Goal: Task Accomplishment & Management: Complete application form

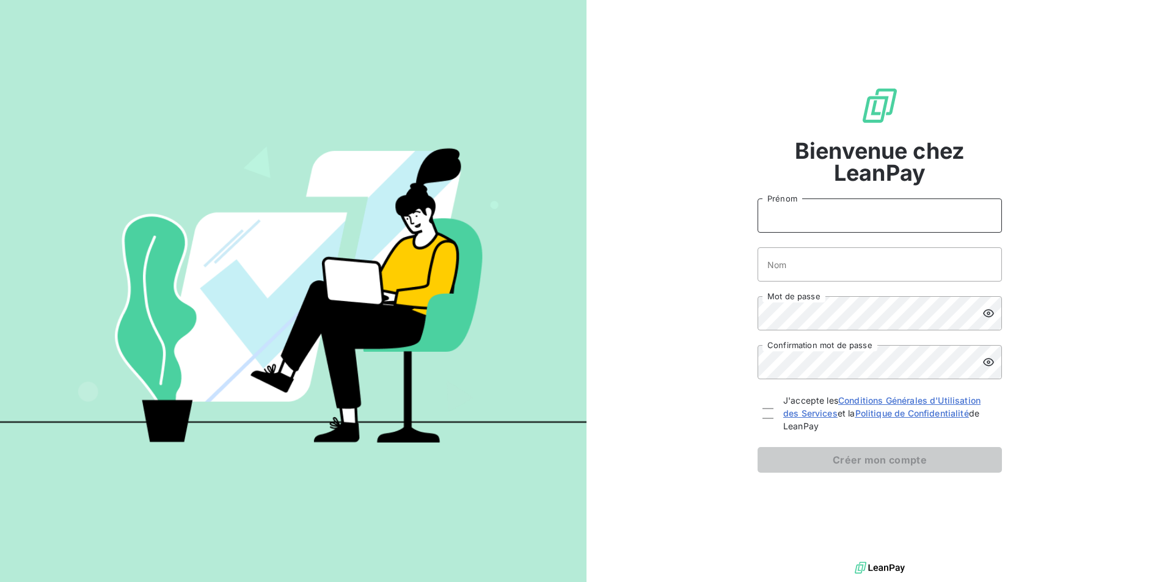
click at [776, 221] on input "Prénom" at bounding box center [879, 215] width 244 height 34
type input "[PERSON_NAME]"
click at [822, 261] on input "Nom" at bounding box center [879, 264] width 244 height 34
type input "Delaunay"
click at [1050, 288] on div "Bienvenue chez LeanPay [PERSON_NAME] Delaunay Nom Mot de passe Confirmation mot…" at bounding box center [879, 279] width 586 height 559
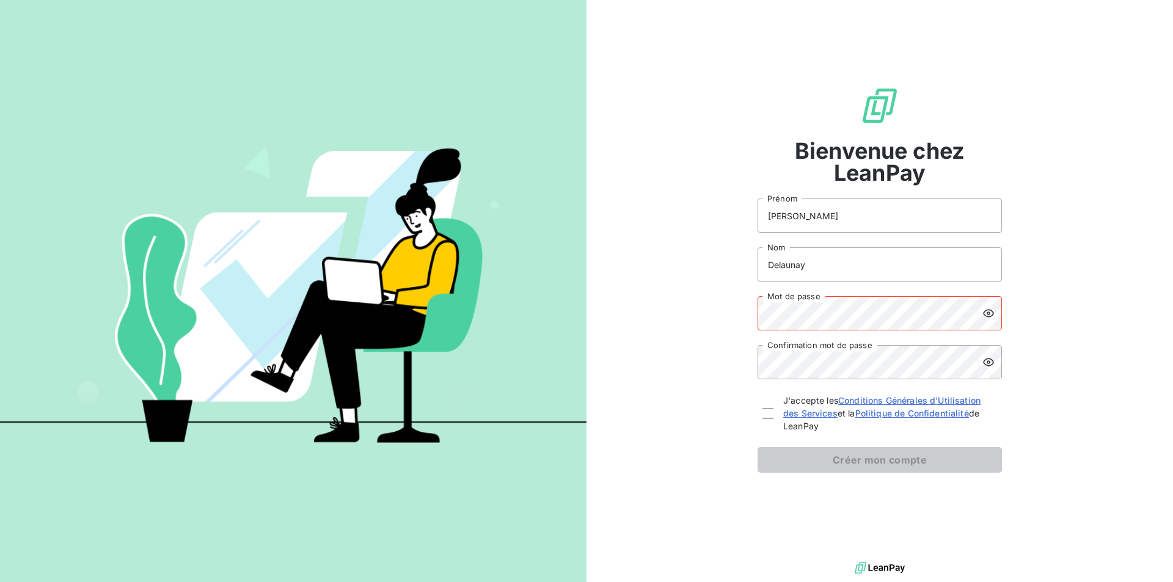
click at [730, 315] on div "Bienvenue chez LeanPay [PERSON_NAME] Delaunay Nom Mot de passe Confirmation mot…" at bounding box center [879, 279] width 586 height 559
click at [1060, 315] on div "Bienvenue chez LeanPay [PERSON_NAME] Delaunay Nom Mot de passe Confirmation mot…" at bounding box center [879, 279] width 586 height 559
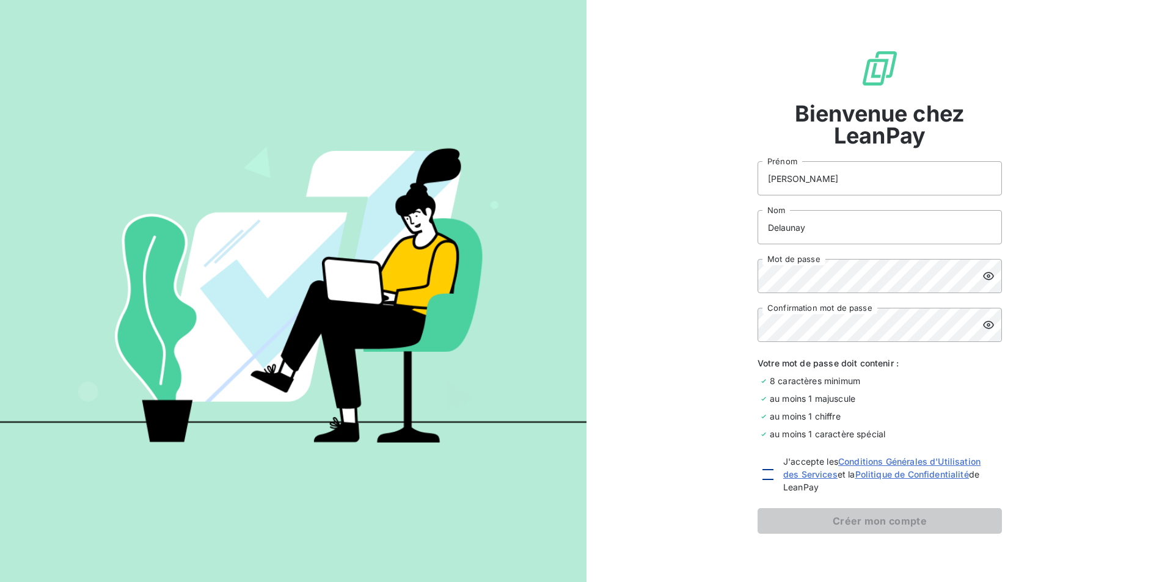
click at [762, 471] on div at bounding box center [767, 474] width 11 height 11
checkbox input "true"
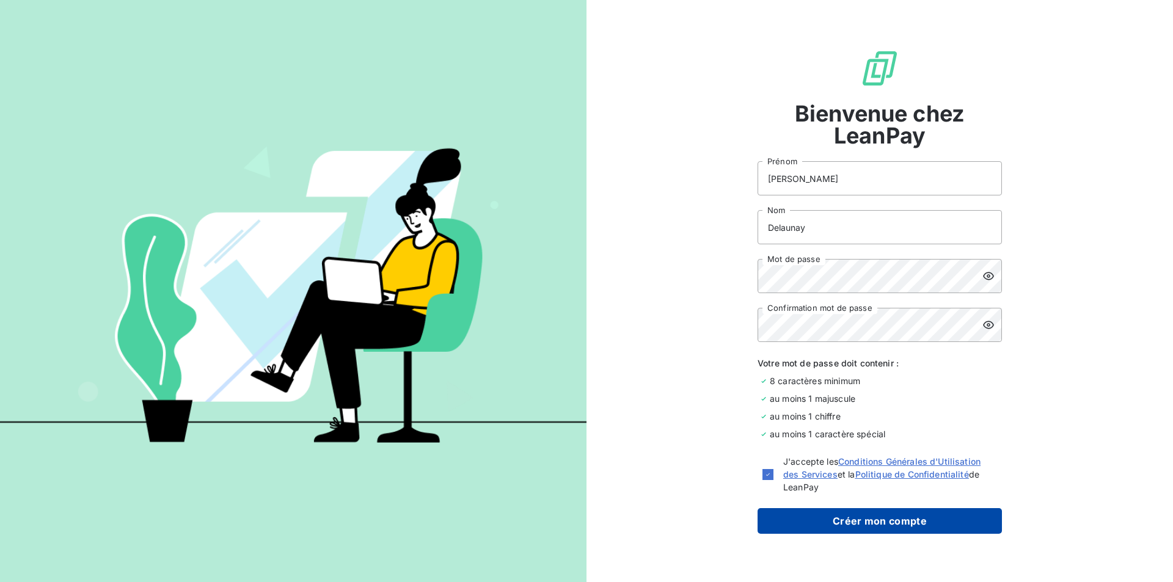
click at [819, 526] on button "Créer mon compte" at bounding box center [879, 521] width 244 height 26
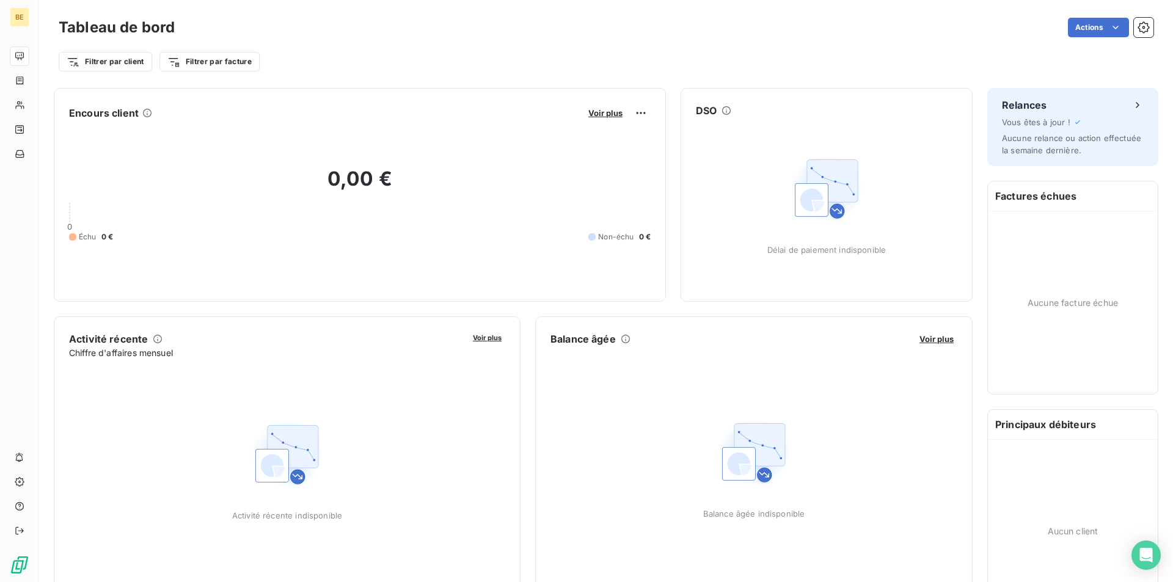
click at [754, 43] on div "Filtrer par client Filtrer par facture" at bounding box center [606, 56] width 1094 height 33
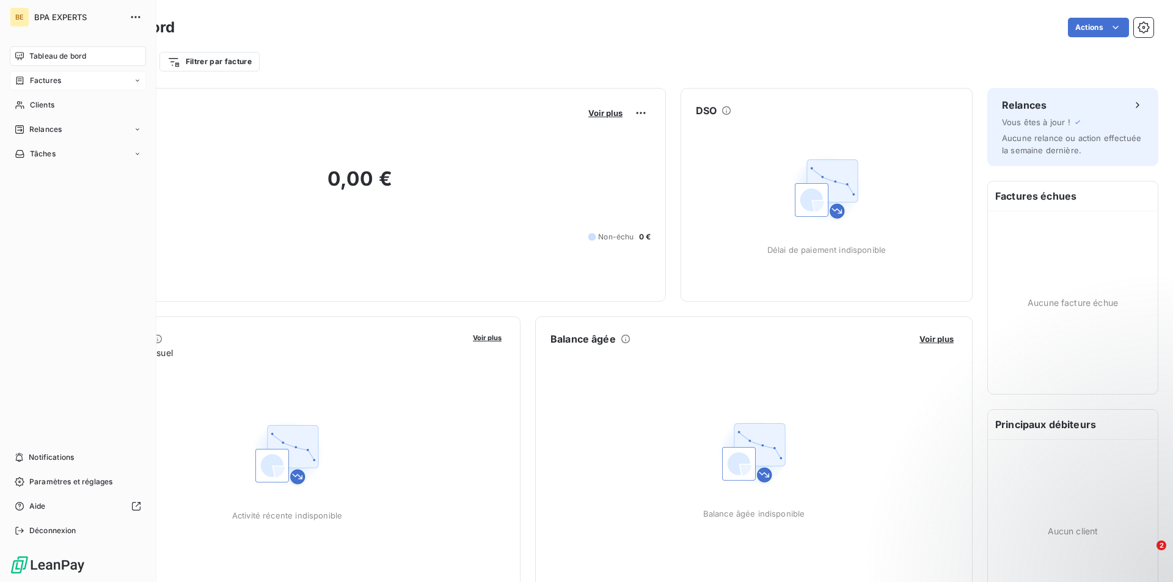
click at [63, 81] on div "Factures" at bounding box center [78, 81] width 136 height 20
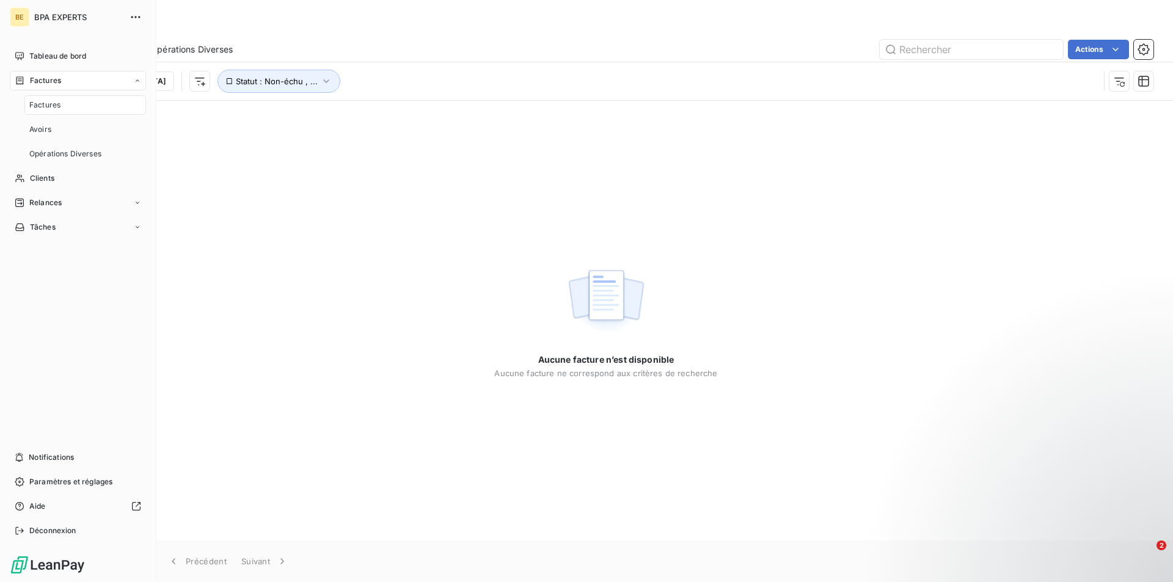
click at [63, 104] on div "Factures" at bounding box center [85, 105] width 122 height 20
click at [73, 180] on div "Clients" at bounding box center [78, 179] width 136 height 20
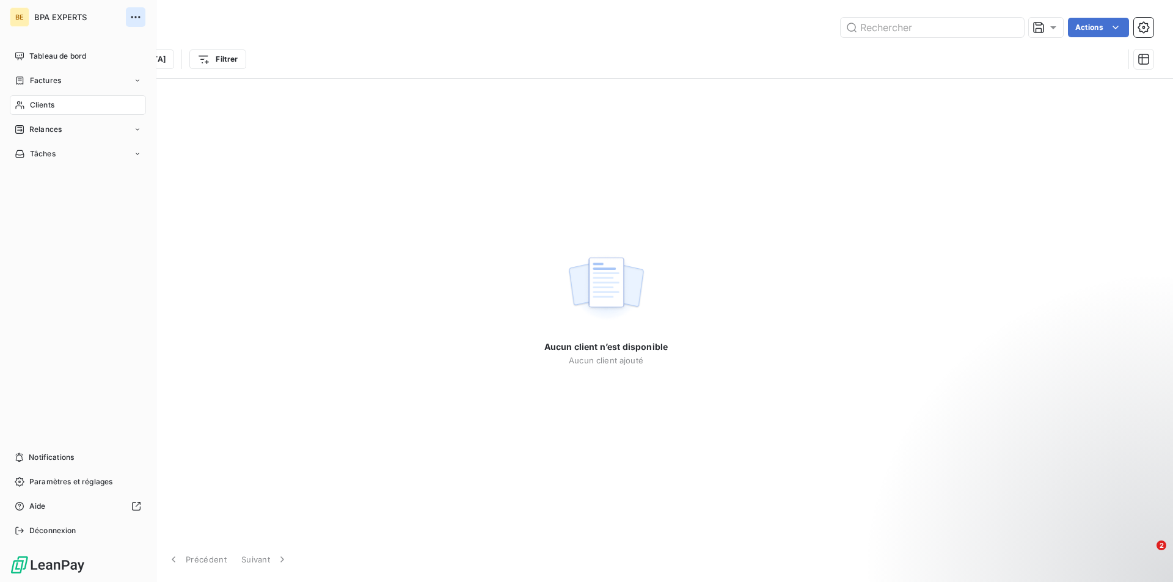
click at [131, 11] on icon "button" at bounding box center [135, 17] width 12 height 12
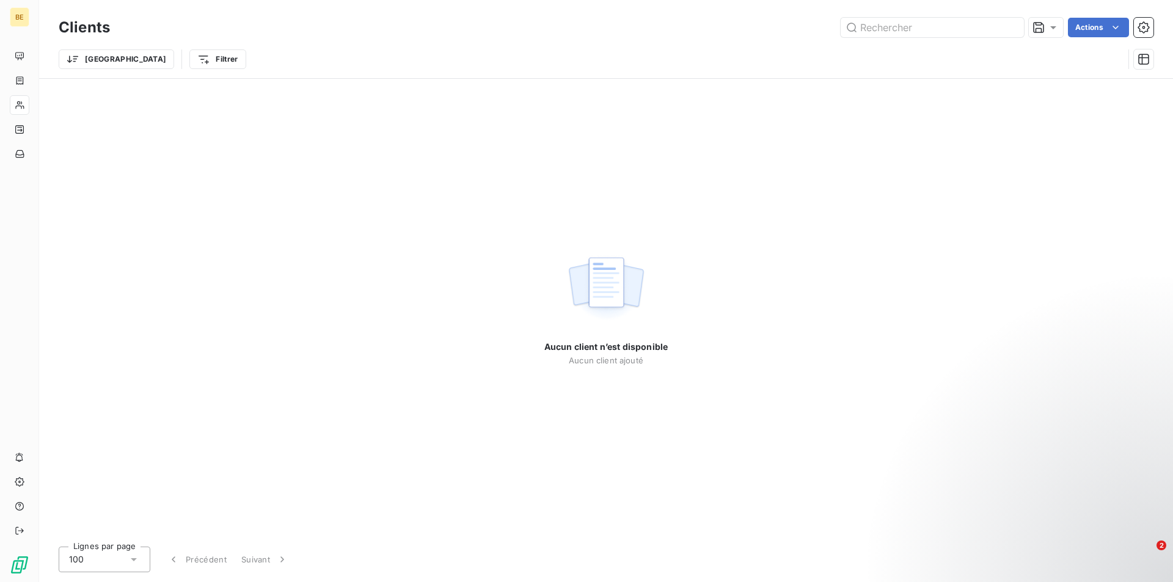
click at [283, 10] on div "Clients Actions Trier Filtrer" at bounding box center [606, 39] width 1134 height 78
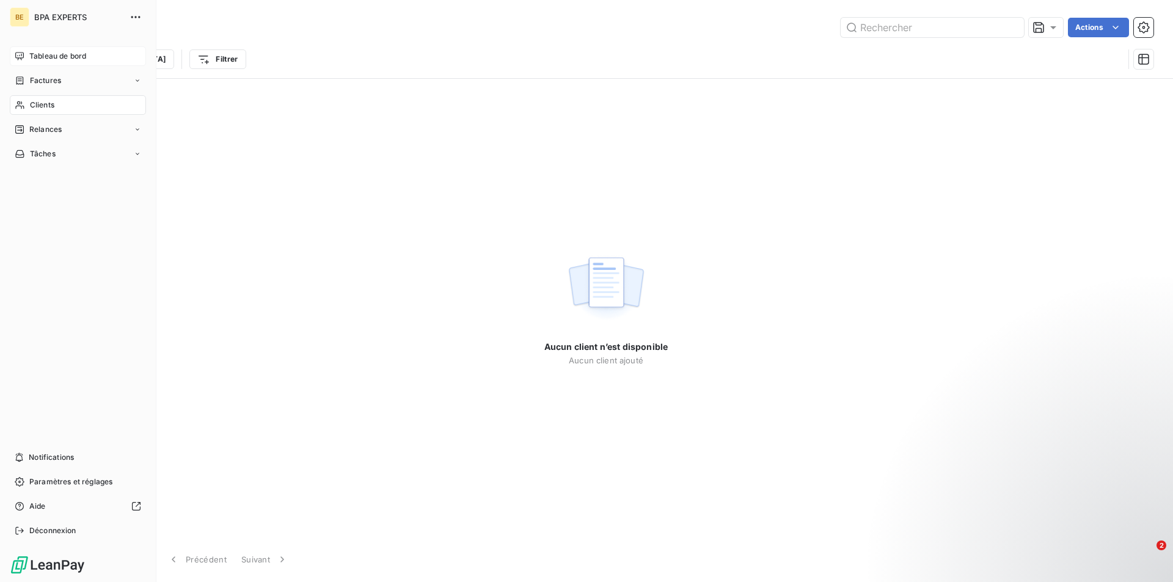
click at [27, 57] on div "Tableau de bord" at bounding box center [78, 56] width 136 height 20
